Goal: Information Seeking & Learning: Find contact information

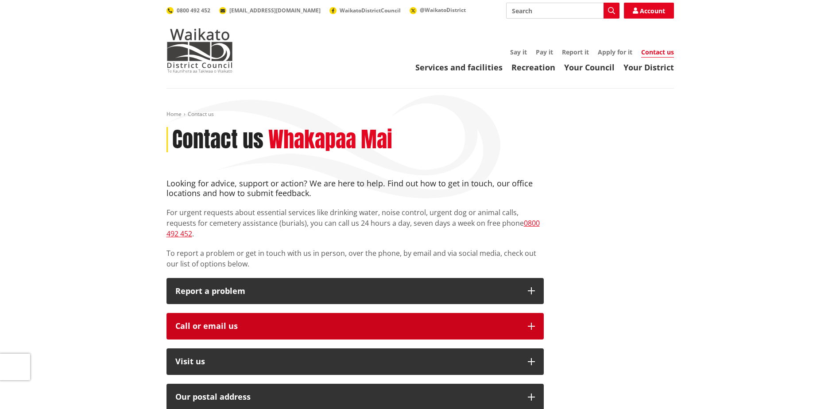
click at [268, 313] on button "Call or email us" at bounding box center [354, 326] width 377 height 27
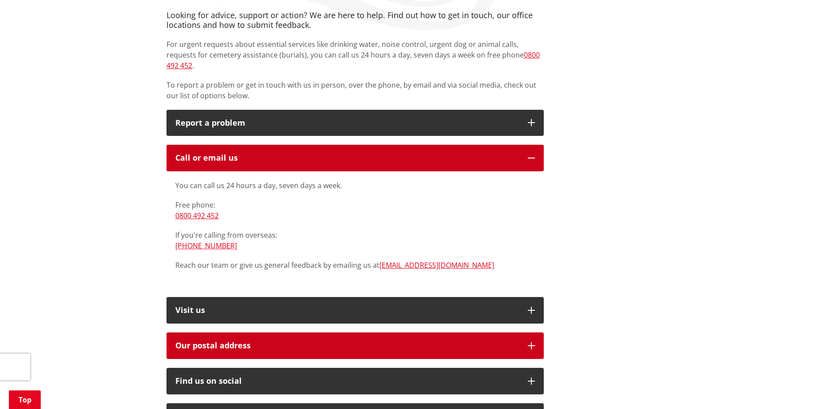
scroll to position [177, 0]
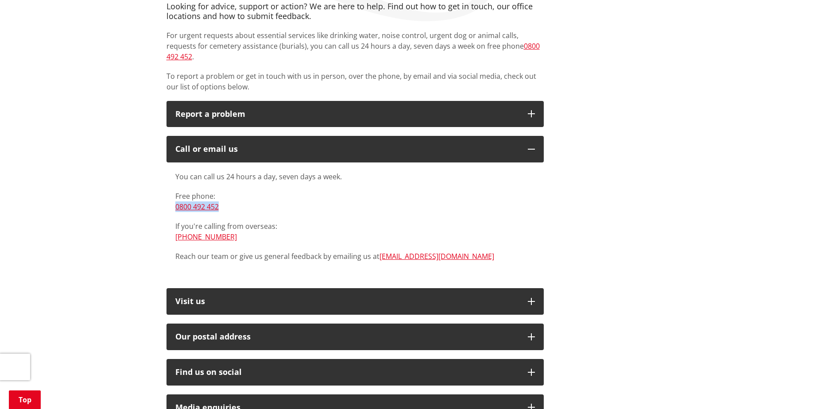
drag, startPoint x: 165, startPoint y: 193, endPoint x: 236, endPoint y: 195, distance: 71.7
click at [236, 195] on div "Looking for advice, support or action? We are here to help. Find out how to get…" at bounding box center [355, 280] width 390 height 556
drag, startPoint x: 236, startPoint y: 195, endPoint x: 241, endPoint y: 197, distance: 5.3
click at [240, 196] on p "Free phone: [PHONE_NUMBER]" at bounding box center [354, 201] width 359 height 21
click at [270, 195] on p "Free phone: [PHONE_NUMBER]" at bounding box center [354, 201] width 359 height 21
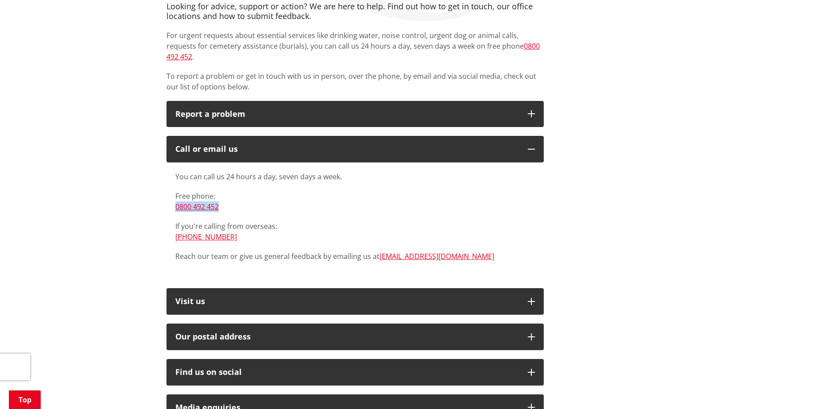
click at [261, 197] on p "Free phone: [PHONE_NUMBER]" at bounding box center [354, 201] width 359 height 21
drag, startPoint x: 255, startPoint y: 198, endPoint x: 166, endPoint y: 191, distance: 89.7
click at [166, 191] on div "Looking for advice, support or action? We are here to help. Find out how to get…" at bounding box center [355, 280] width 390 height 556
drag, startPoint x: 166, startPoint y: 191, endPoint x: 148, endPoint y: 186, distance: 18.1
click at [148, 186] on div "Home Contact us Contact us Whakapaa Mai Looking for advice, support or action? …" at bounding box center [420, 304] width 840 height 787
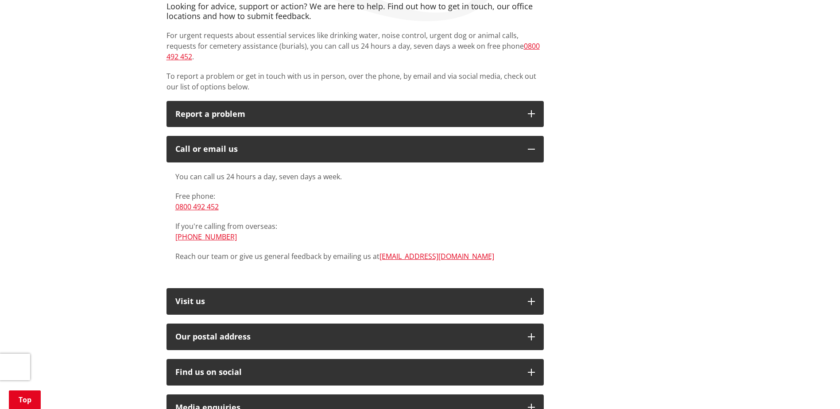
click at [154, 194] on div "Home Contact us Contact us Whakapaa Mai Looking for advice, support or action? …" at bounding box center [420, 304] width 840 height 787
drag, startPoint x: 168, startPoint y: 193, endPoint x: 250, endPoint y: 195, distance: 81.9
click at [250, 195] on div "You can call us 24 hours a day, seven days a week. Free phone: [PHONE_NUMBER] I…" at bounding box center [354, 220] width 377 height 117
drag, startPoint x: 250, startPoint y: 195, endPoint x: 262, endPoint y: 204, distance: 15.3
click at [260, 202] on div "You can call us 24 hours a day, seven days a week. Free phone: [PHONE_NUMBER] I…" at bounding box center [354, 216] width 359 height 90
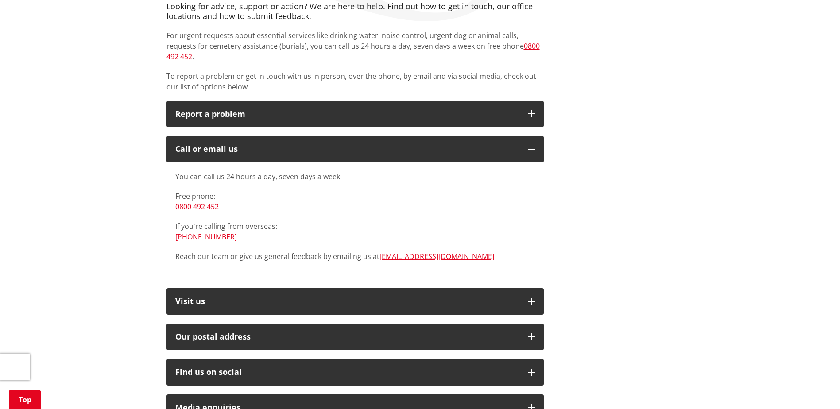
click at [290, 193] on p "Free phone: [PHONE_NUMBER]" at bounding box center [354, 201] width 359 height 21
click at [332, 205] on div "You can call us 24 hours a day, seven days a week. Free phone: [PHONE_NUMBER] I…" at bounding box center [354, 216] width 359 height 90
click at [247, 227] on p "If you're calling from overseas: [PHONE_NUMBER]" at bounding box center [354, 231] width 359 height 21
drag, startPoint x: 291, startPoint y: 215, endPoint x: 167, endPoint y: 186, distance: 127.3
click at [167, 186] on div "You can call us 24 hours a day, seven days a week. Free phone: [PHONE_NUMBER] I…" at bounding box center [354, 220] width 377 height 117
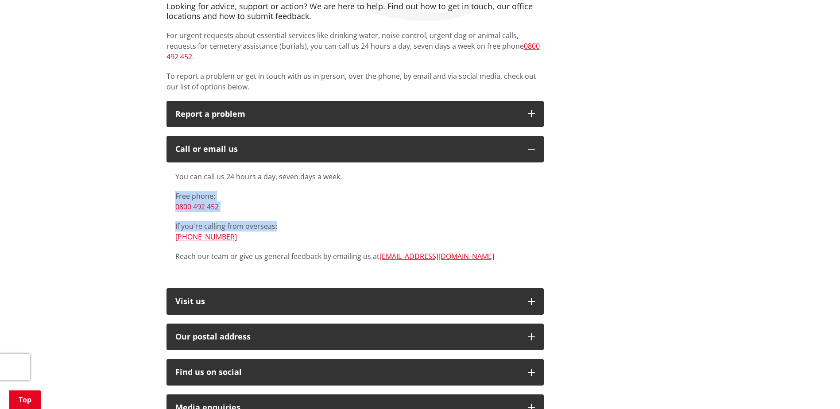
click at [164, 184] on div "Looking for advice, support or action? We are here to help. Find out how to get…" at bounding box center [355, 280] width 390 height 556
drag, startPoint x: 169, startPoint y: 183, endPoint x: 174, endPoint y: 246, distance: 62.6
click at [174, 246] on div "You can call us 24 hours a day, seven days a week. Free phone: [PHONE_NUMBER] I…" at bounding box center [354, 220] width 377 height 117
click at [159, 198] on div "Home Contact us Contact us Whakapaa Mai Looking for advice, support or action? …" at bounding box center [420, 304] width 840 height 787
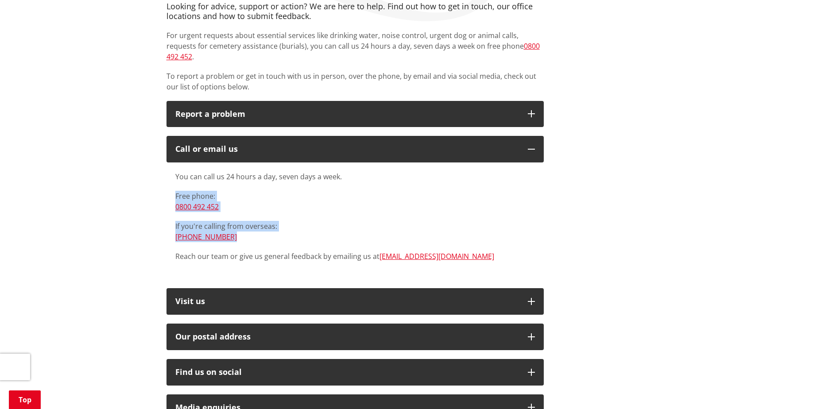
drag, startPoint x: 162, startPoint y: 186, endPoint x: 266, endPoint y: 228, distance: 112.3
click at [266, 228] on div "Looking for advice, support or action? We are here to help. Find out how to get…" at bounding box center [355, 280] width 390 height 556
drag, startPoint x: 266, startPoint y: 228, endPoint x: 239, endPoint y: 229, distance: 27.9
click at [238, 229] on p "If you're calling from overseas: [PHONE_NUMBER]" at bounding box center [354, 231] width 359 height 21
click at [281, 228] on p "If you're calling from overseas: [PHONE_NUMBER]" at bounding box center [354, 231] width 359 height 21
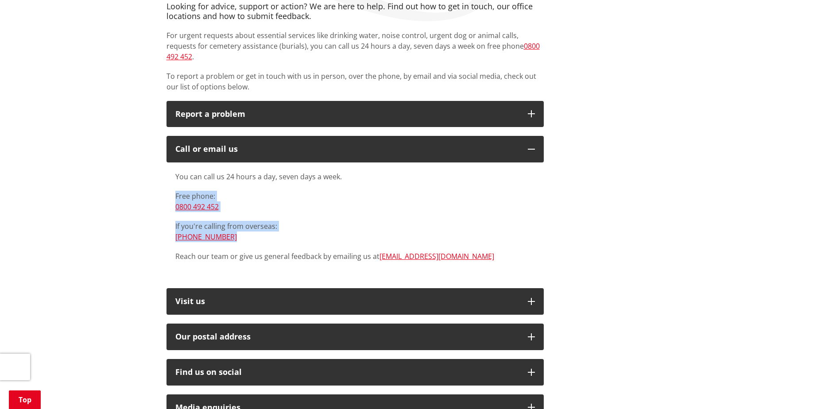
click at [264, 225] on p "If you're calling from overseas: [PHONE_NUMBER]" at bounding box center [354, 231] width 359 height 21
click at [270, 224] on p "If you're calling from overseas: [PHONE_NUMBER]" at bounding box center [354, 231] width 359 height 21
drag, startPoint x: 269, startPoint y: 227, endPoint x: 157, endPoint y: 180, distance: 121.0
click at [157, 180] on div "Home Contact us Contact us Whakapaa Mai Looking for advice, support or action? …" at bounding box center [420, 304] width 840 height 787
drag, startPoint x: 157, startPoint y: 180, endPoint x: 166, endPoint y: 198, distance: 20.2
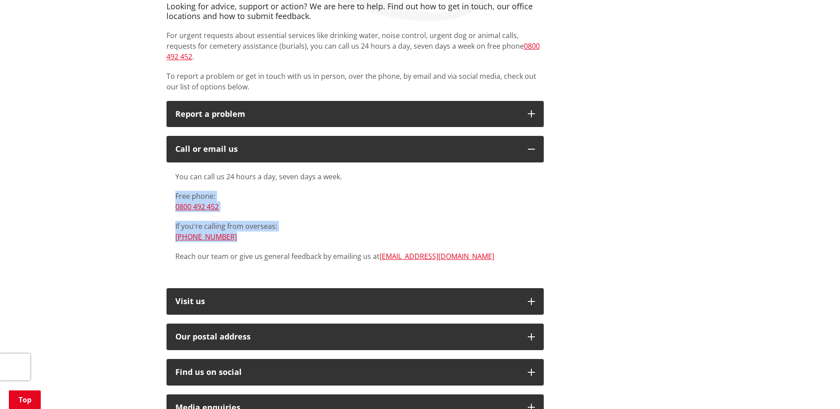
click at [172, 197] on div "You can call us 24 hours a day, seven days a week. Free phone: [PHONE_NUMBER] I…" at bounding box center [354, 220] width 377 height 117
click at [162, 185] on div "Looking for advice, support or action? We are here to help. Find out how to get…" at bounding box center [355, 280] width 390 height 556
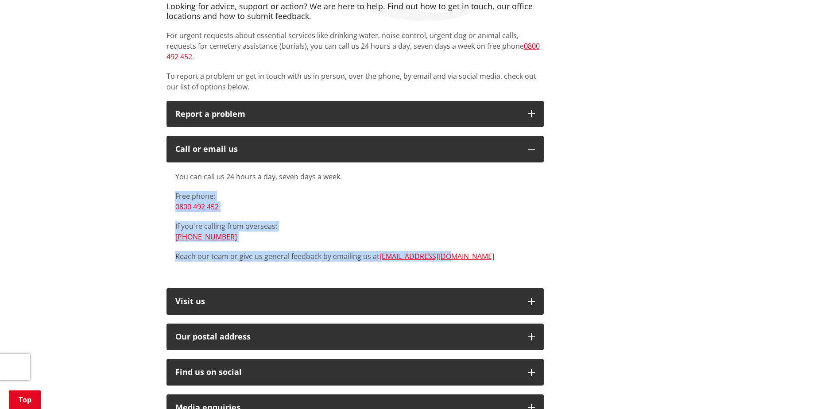
drag, startPoint x: 161, startPoint y: 181, endPoint x: 482, endPoint y: 251, distance: 328.0
click at [482, 251] on div "Looking for advice, support or action? We are here to help. Find out how to get…" at bounding box center [355, 280] width 390 height 556
click at [481, 252] on div "You can call us 24 hours a day, seven days a week. Free phone: [PHONE_NUMBER] I…" at bounding box center [354, 220] width 377 height 117
click at [297, 251] on p "Reach our team or give us general feedback by emailing us at [EMAIL_ADDRESS][DO…" at bounding box center [354, 256] width 359 height 11
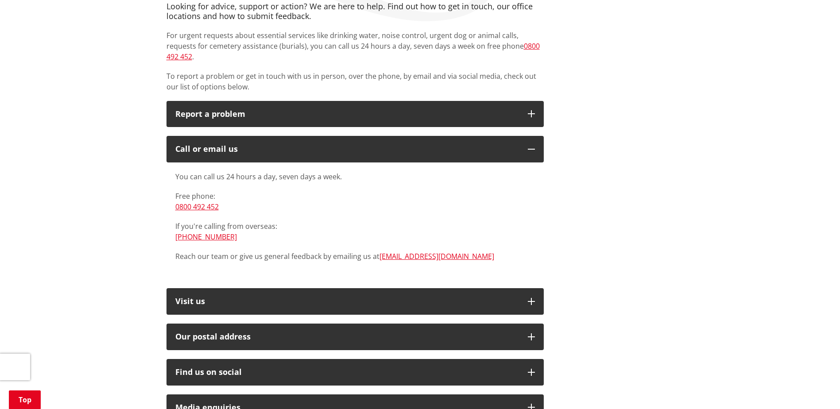
click at [323, 208] on div "You can call us 24 hours a day, seven days a week. Free phone: [PHONE_NUMBER] I…" at bounding box center [354, 216] width 359 height 90
drag, startPoint x: 165, startPoint y: 181, endPoint x: 271, endPoint y: 229, distance: 116.7
click at [271, 229] on div "Looking for advice, support or action? We are here to help. Find out how to get…" at bounding box center [355, 280] width 390 height 556
click at [272, 230] on p "If you're calling from overseas: [PHONE_NUMBER]" at bounding box center [354, 231] width 359 height 21
click at [99, 239] on div "Home Contact us Contact us Whakapaa Mai Looking for advice, support or action? …" at bounding box center [420, 304] width 840 height 787
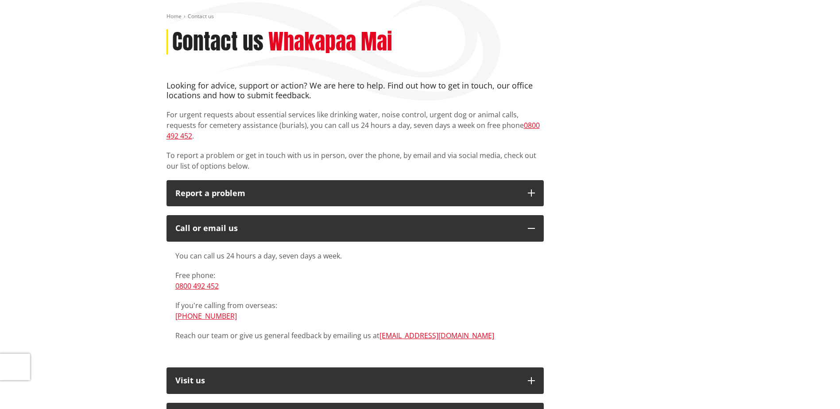
scroll to position [0, 0]
